Goal: Information Seeking & Learning: Learn about a topic

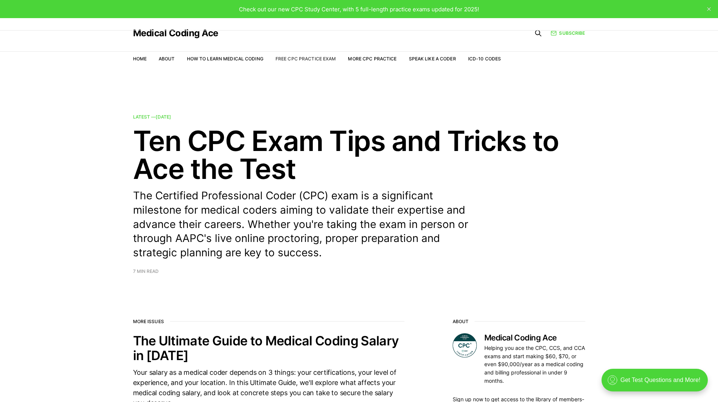
click at [314, 58] on link "Free CPC Practice Exam" at bounding box center [306, 59] width 61 height 6
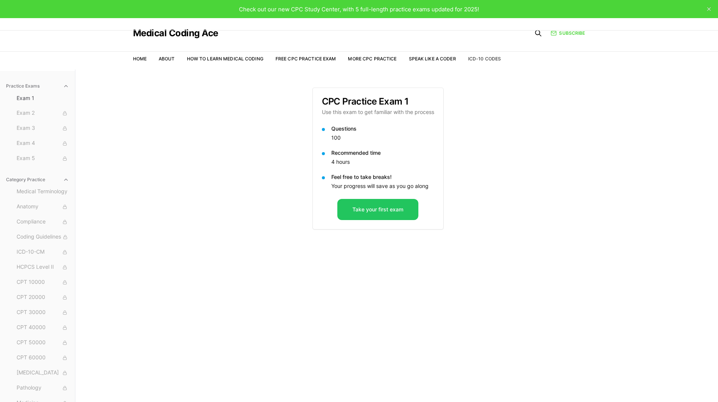
click at [474, 59] on link "ICD-10 Codes" at bounding box center [484, 59] width 33 height 6
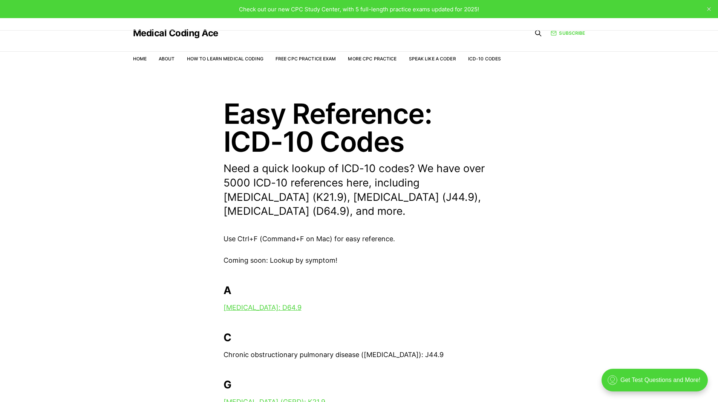
click at [136, 62] on li "Home" at bounding box center [140, 58] width 14 height 7
click at [138, 59] on link "Home" at bounding box center [140, 59] width 14 height 6
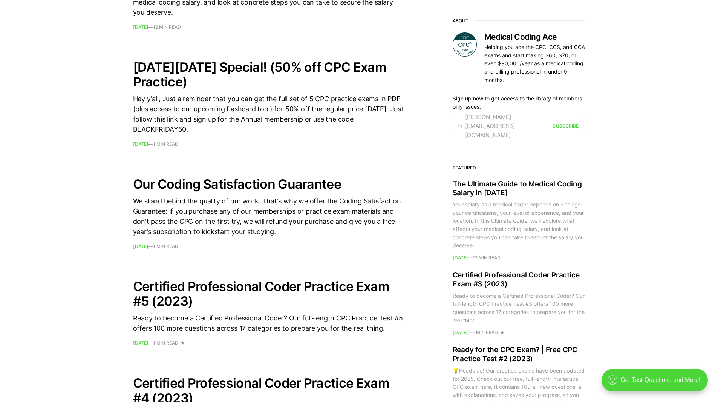
scroll to position [377, 0]
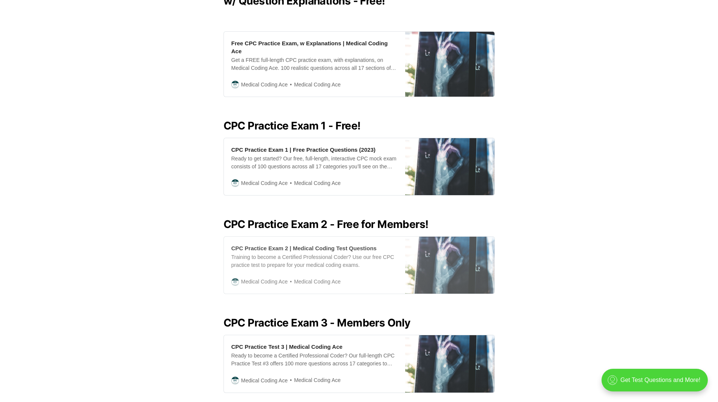
scroll to position [151, 0]
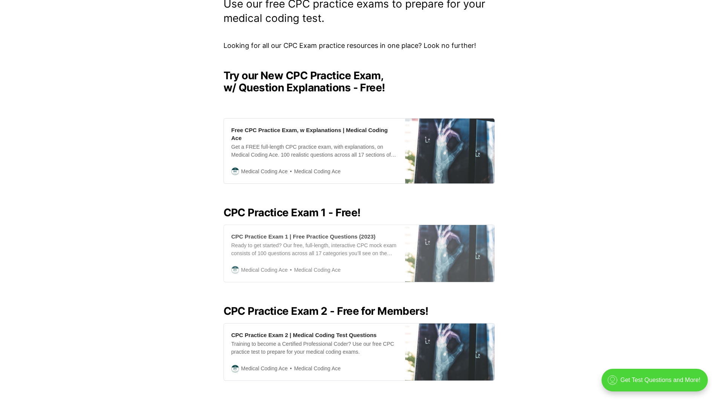
click at [309, 232] on div "CPC Practice Exam 1 | Free Practice Questions (2023)" at bounding box center [304, 236] width 144 height 8
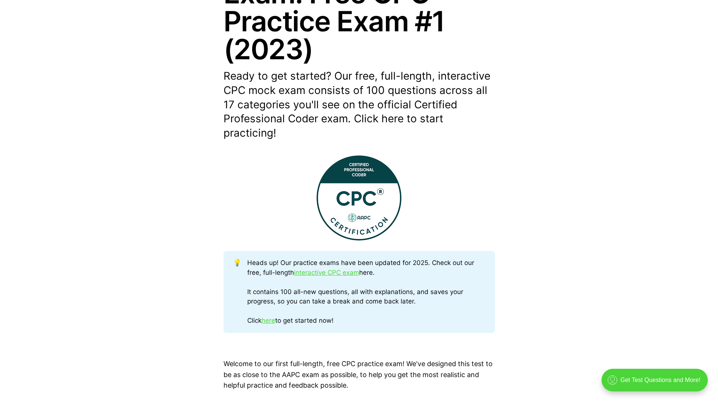
scroll to position [226, 0]
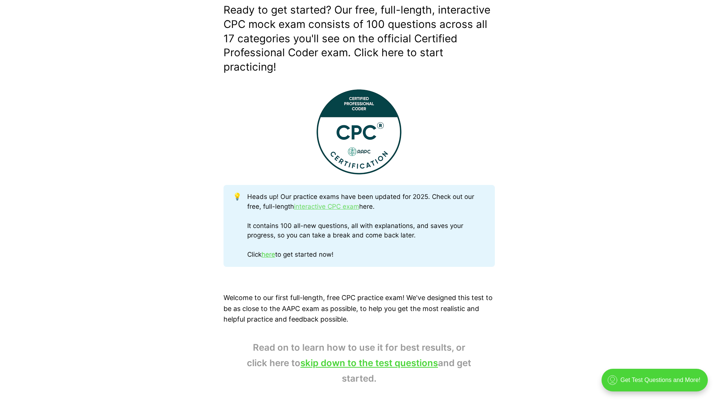
click at [342, 208] on link "interactive CPC exam" at bounding box center [326, 206] width 65 height 8
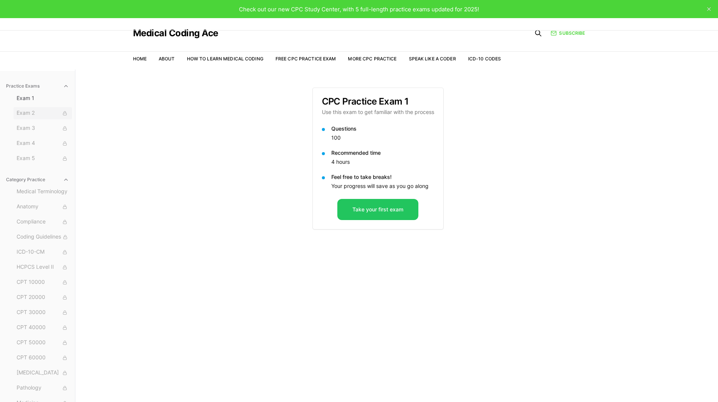
click at [45, 111] on span "Exam 2" at bounding box center [43, 113] width 52 height 8
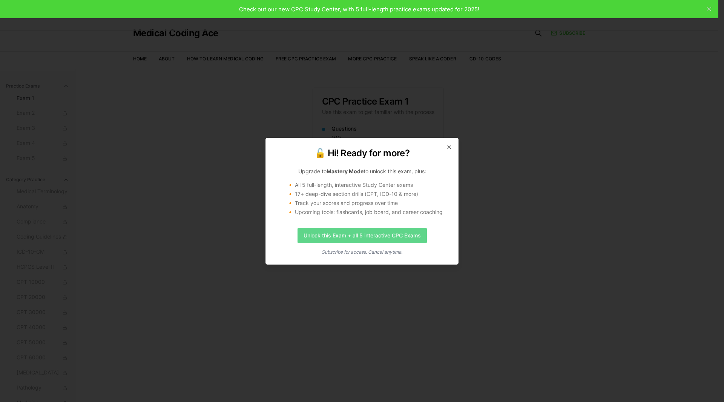
click at [332, 240] on link "Unlock this Exam + all 5 interactive CPC Exams" at bounding box center [361, 235] width 129 height 15
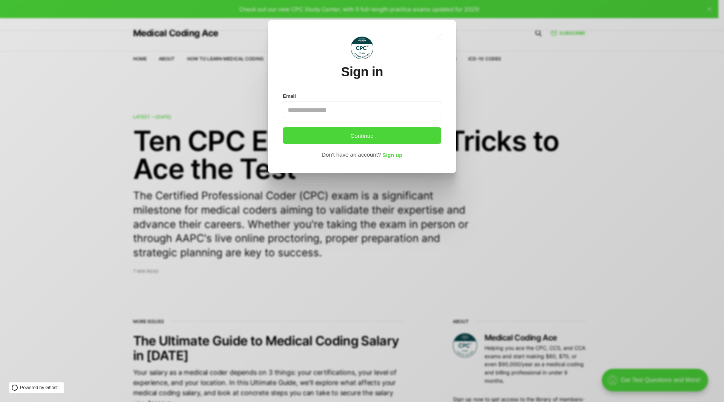
click at [150, 212] on div ".a{fill:none;stroke:currentColor;stroke-linecap:round;stroke-linejoin:round;str…" at bounding box center [367, 201] width 735 height 402
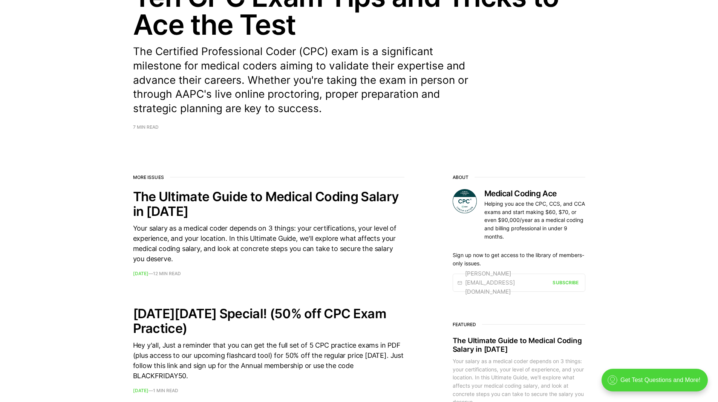
scroll to position [151, 0]
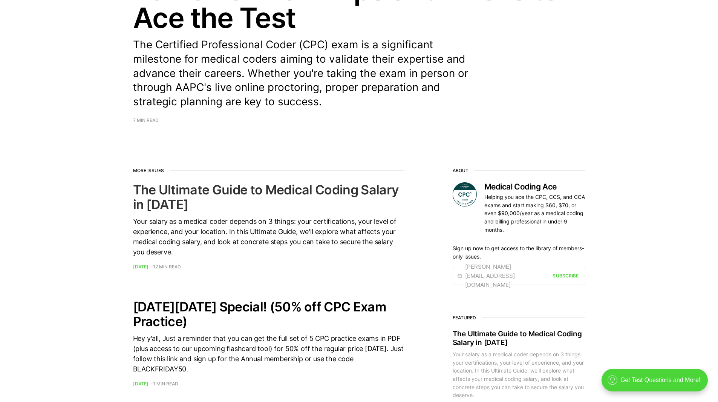
click at [222, 189] on h2 "The Ultimate Guide to Medical Coding Salary in [DATE]" at bounding box center [268, 196] width 271 height 29
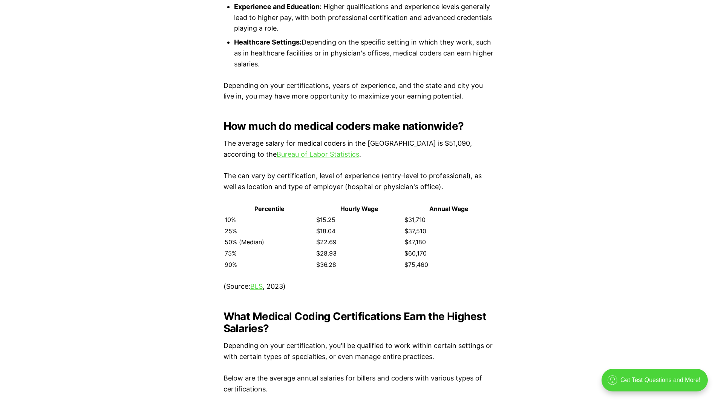
scroll to position [1093, 0]
